Goal: Task Accomplishment & Management: Manage account settings

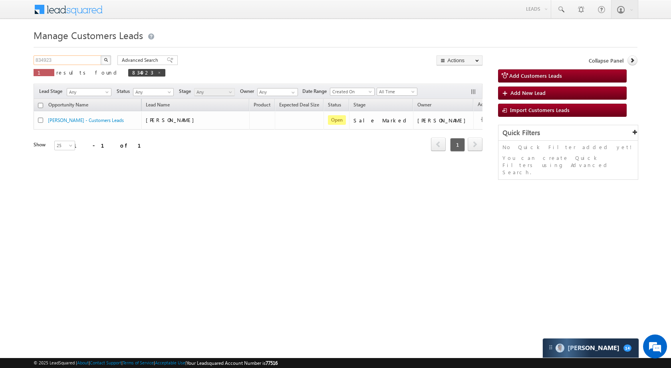
click at [63, 57] on input "834923" at bounding box center [68, 60] width 68 height 10
click at [63, 58] on input "834923" at bounding box center [68, 60] width 68 height 10
click at [105, 59] on img "button" at bounding box center [106, 60] width 4 height 4
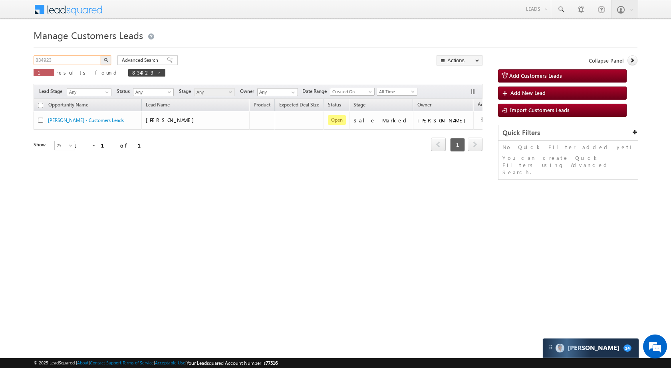
click at [55, 63] on input "834923" at bounding box center [68, 60] width 68 height 10
paste input "12276"
click at [104, 62] on button "button" at bounding box center [106, 60] width 10 height 10
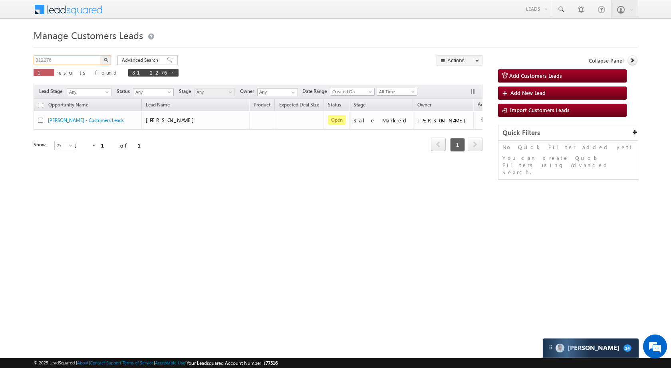
click at [59, 63] on input "812276" at bounding box center [68, 60] width 68 height 10
paste input "8"
click at [106, 58] on img "button" at bounding box center [106, 60] width 4 height 4
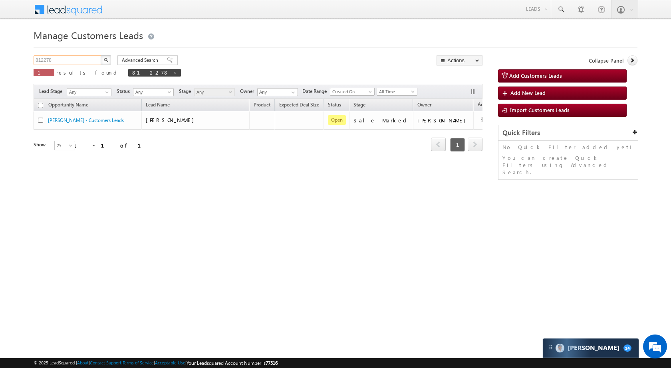
click at [88, 62] on input "812278" at bounding box center [68, 60] width 68 height 10
paste input "21957"
type input "821957"
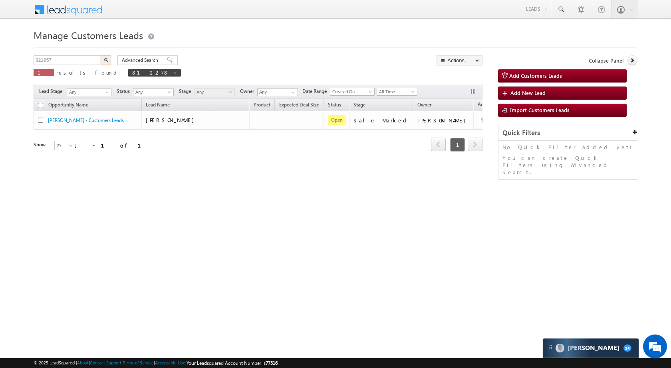
click at [103, 59] on button "button" at bounding box center [106, 60] width 10 height 10
click at [87, 58] on input "821957" at bounding box center [68, 60] width 68 height 10
paste input "11018"
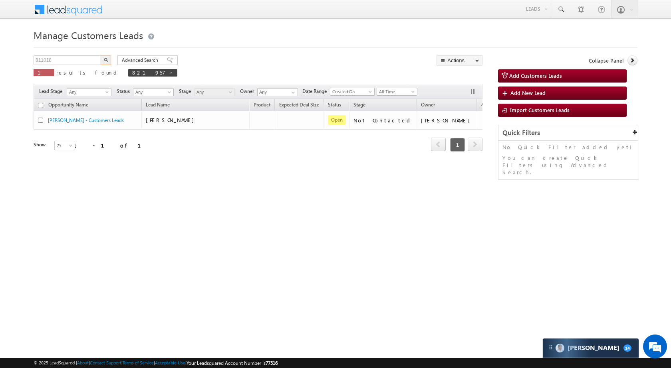
click at [104, 60] on img "button" at bounding box center [106, 60] width 4 height 4
click at [239, 10] on body "Menu Vikas Halwai sitar a1@ks erve." at bounding box center [335, 113] width 671 height 226
click at [70, 63] on input "811018" at bounding box center [68, 60] width 68 height 10
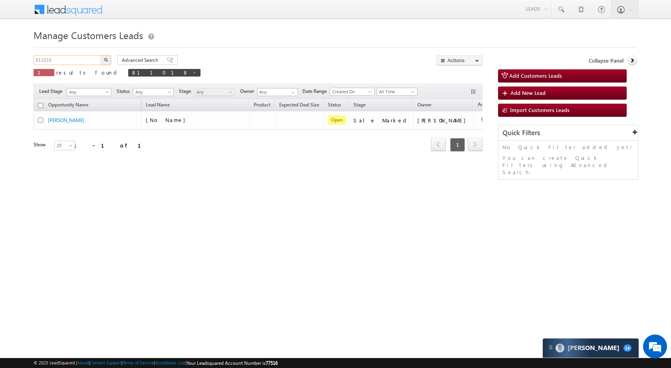
paste input "41712"
click at [106, 60] on img "button" at bounding box center [106, 60] width 4 height 4
click at [87, 59] on input "841712" at bounding box center [68, 60] width 68 height 10
paste input "669"
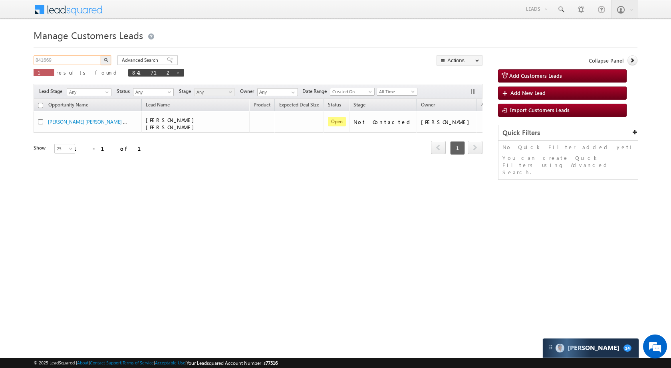
type input "841669"
click at [105, 61] on img "button" at bounding box center [106, 60] width 4 height 4
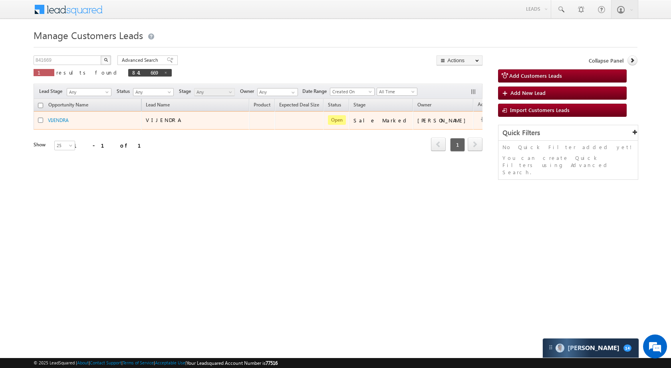
click at [480, 119] on button "button" at bounding box center [484, 120] width 8 height 8
click at [448, 133] on link "Edit" at bounding box center [468, 131] width 40 height 10
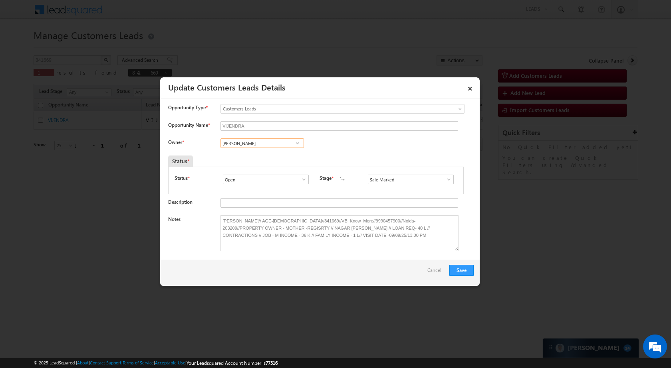
click at [279, 146] on input "[PERSON_NAME]" at bounding box center [261, 144] width 83 height 10
paste input "[PERSON_NAME]"
click at [281, 154] on link "Satya Prakash Tiwari satya.tiwari@sgrlimited.in" at bounding box center [261, 155] width 83 height 15
type input "[PERSON_NAME]"
click at [473, 271] on button "Save" at bounding box center [461, 270] width 24 height 11
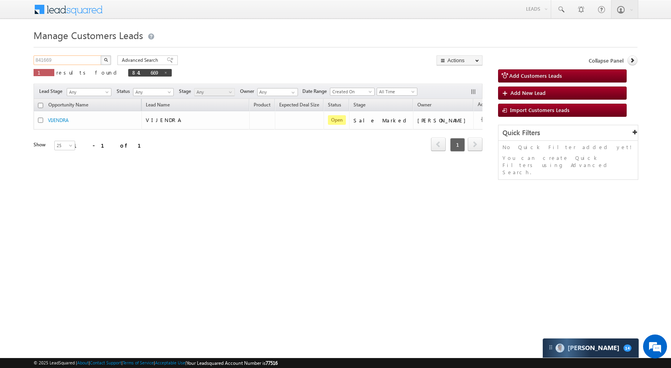
click at [70, 57] on input "841669" at bounding box center [68, 60] width 68 height 10
paste input "24035"
type input "824035"
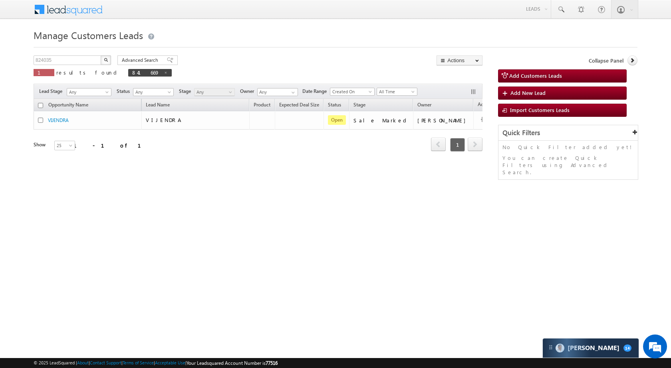
click at [112, 60] on div "Advanced Search Advanced search results" at bounding box center [144, 60] width 66 height 10
click at [107, 59] on img "button" at bounding box center [106, 60] width 4 height 4
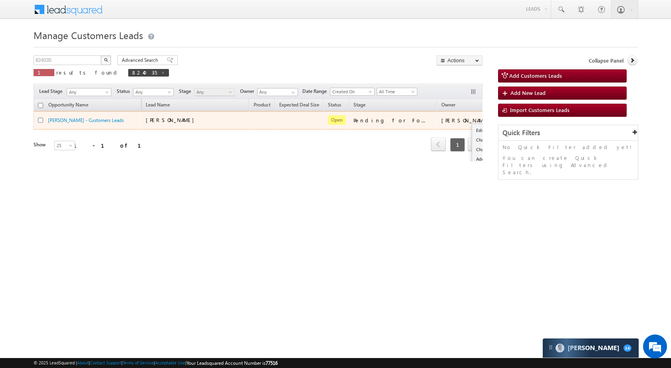
click at [497, 120] on td "Edit Change Owner Change Stage Add Activity Add Task Delete" at bounding box center [513, 120] width 33 height 18
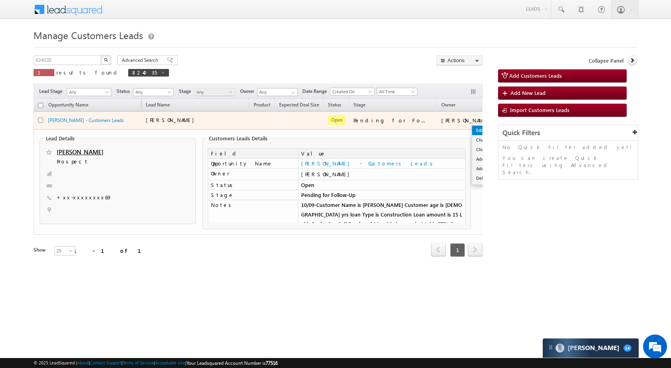
click at [472, 133] on link "Edit" at bounding box center [492, 131] width 40 height 10
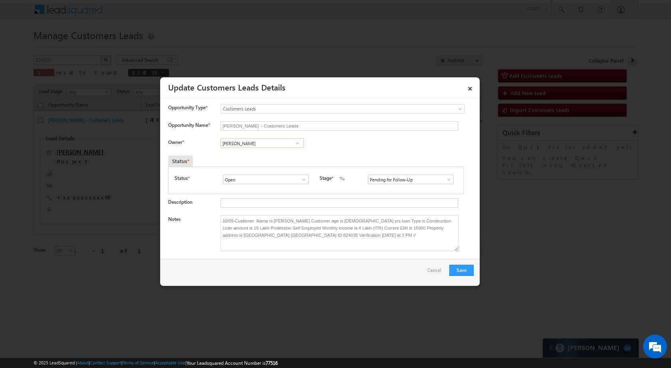
click at [259, 141] on input "[PERSON_NAME]" at bounding box center [261, 144] width 83 height 10
paste input "[PERSON_NAME]"
type input "[PERSON_NAME]"
click at [447, 180] on span at bounding box center [449, 179] width 8 height 6
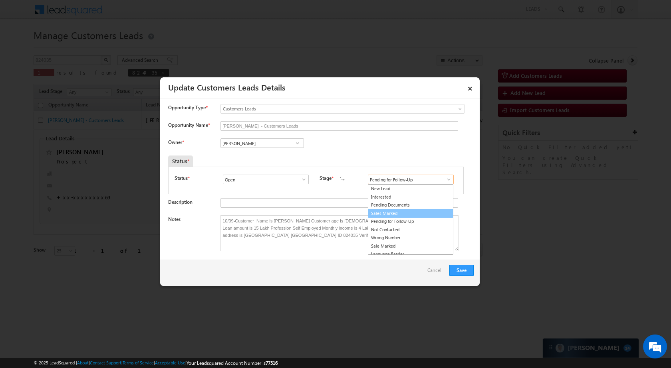
click at [402, 210] on link "Sales Marked" at bounding box center [410, 213] width 85 height 9
type input "Sales Marked"
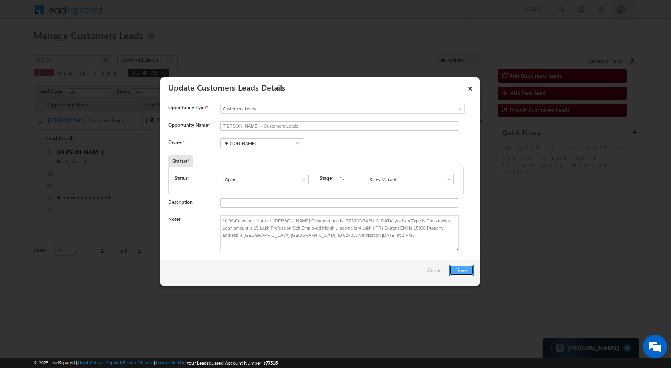
click at [466, 268] on button "Save" at bounding box center [461, 270] width 24 height 11
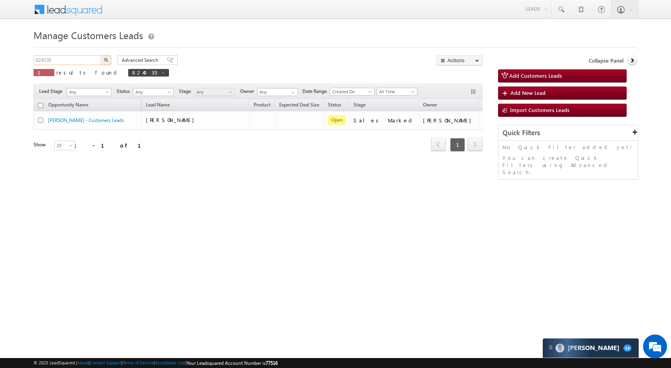
click at [66, 55] on input "824035" at bounding box center [68, 60] width 68 height 10
paste input "60159"
click at [109, 58] on button "button" at bounding box center [106, 60] width 10 height 10
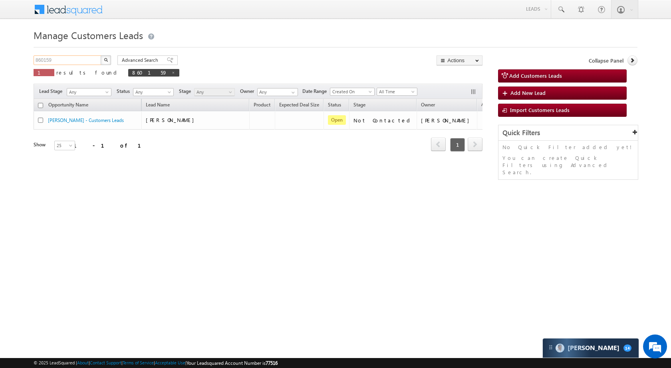
click at [81, 57] on input "860159" at bounding box center [68, 60] width 68 height 10
paste input "5554"
type input "855549"
click at [105, 62] on button "button" at bounding box center [106, 60] width 10 height 10
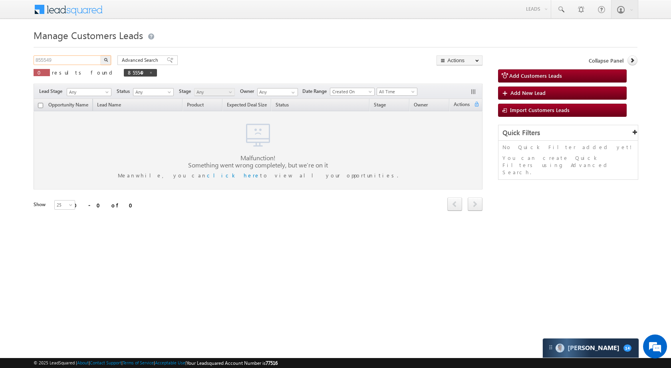
click at [82, 60] on input "855549" at bounding box center [68, 60] width 68 height 10
click at [107, 59] on img "button" at bounding box center [106, 60] width 4 height 4
